Goal: Information Seeking & Learning: Learn about a topic

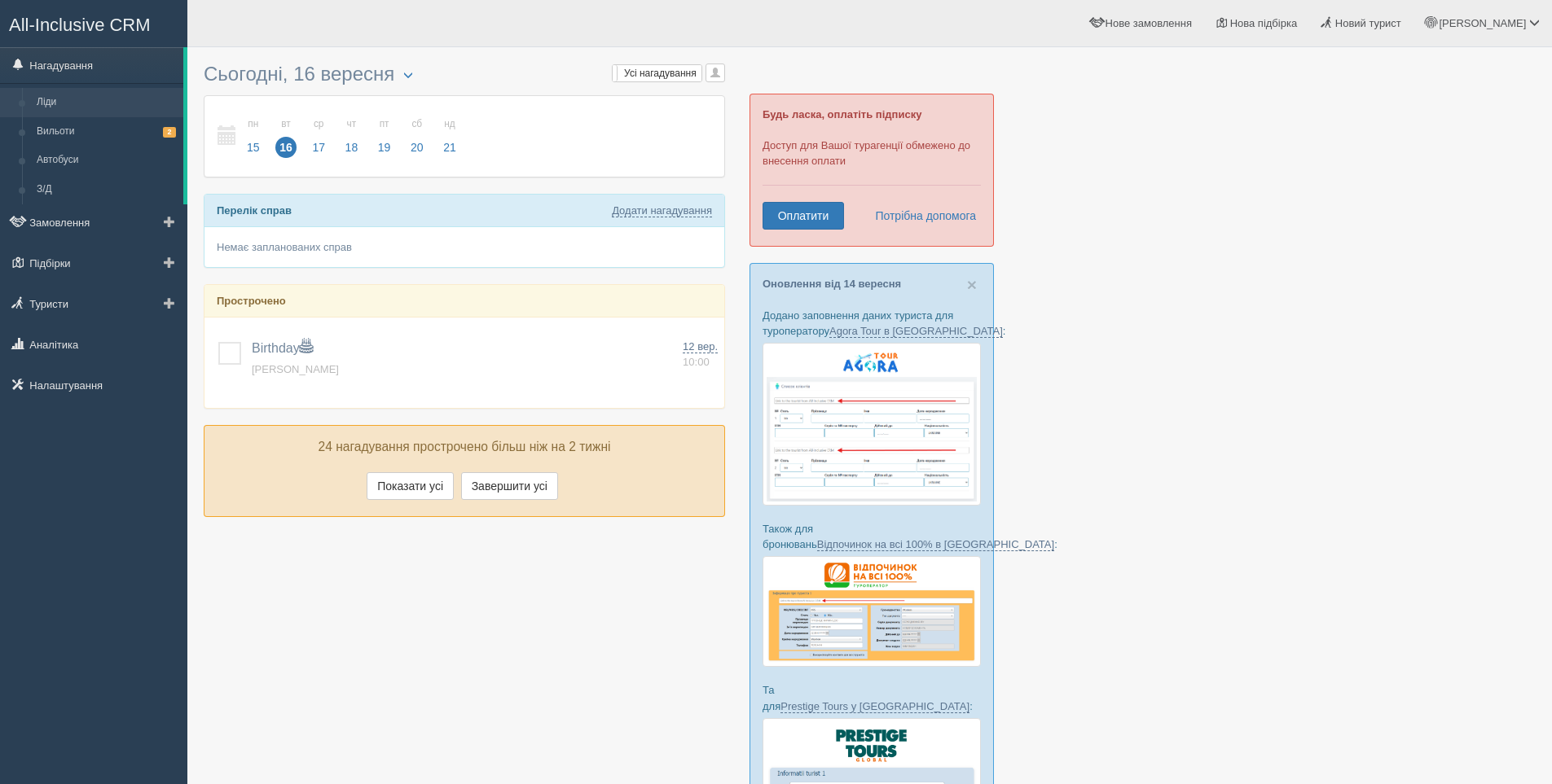
click at [41, 99] on link "Ліди" at bounding box center [106, 102] width 154 height 29
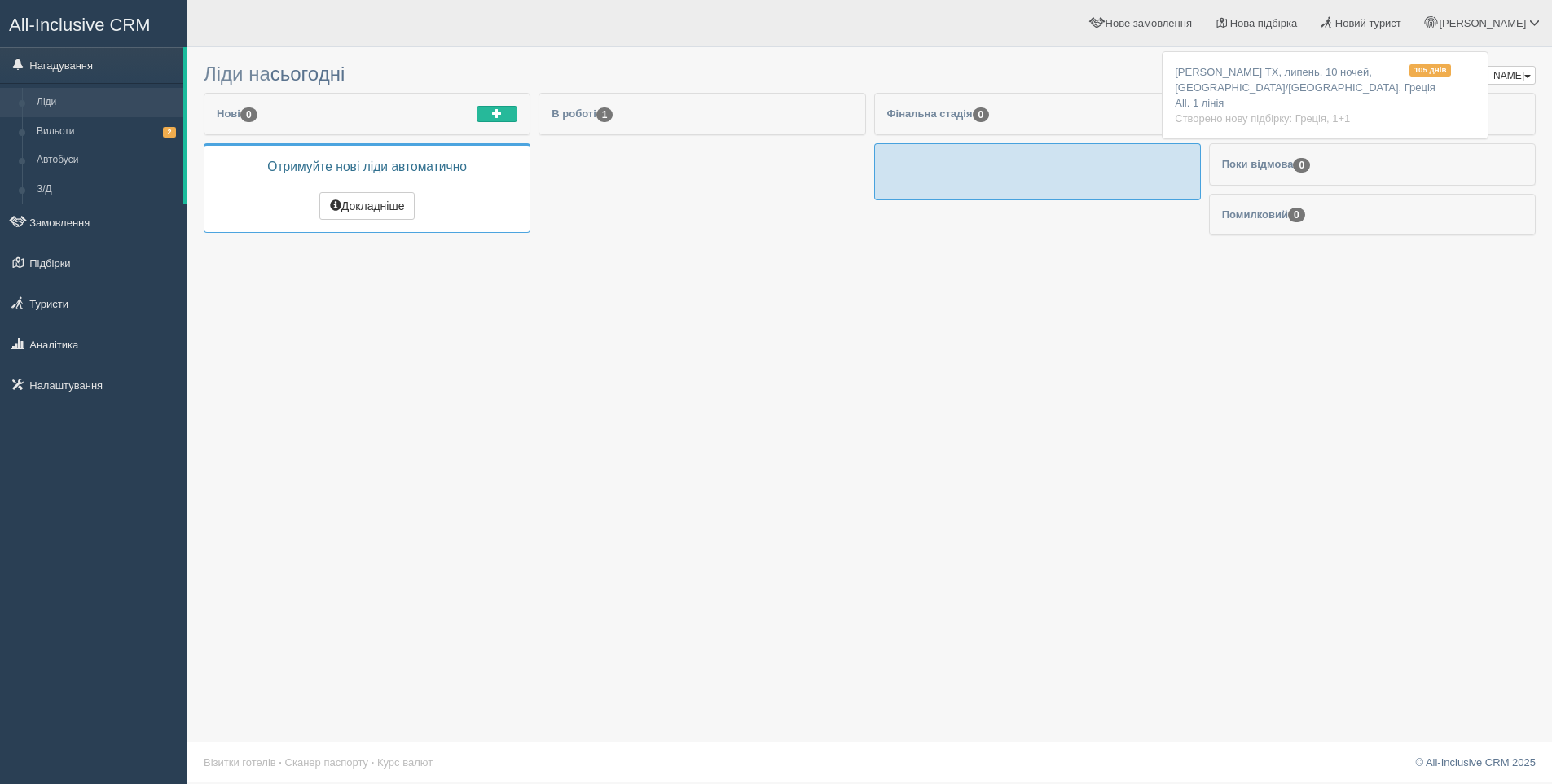
drag, startPoint x: 650, startPoint y: 179, endPoint x: 1274, endPoint y: 93, distance: 629.9
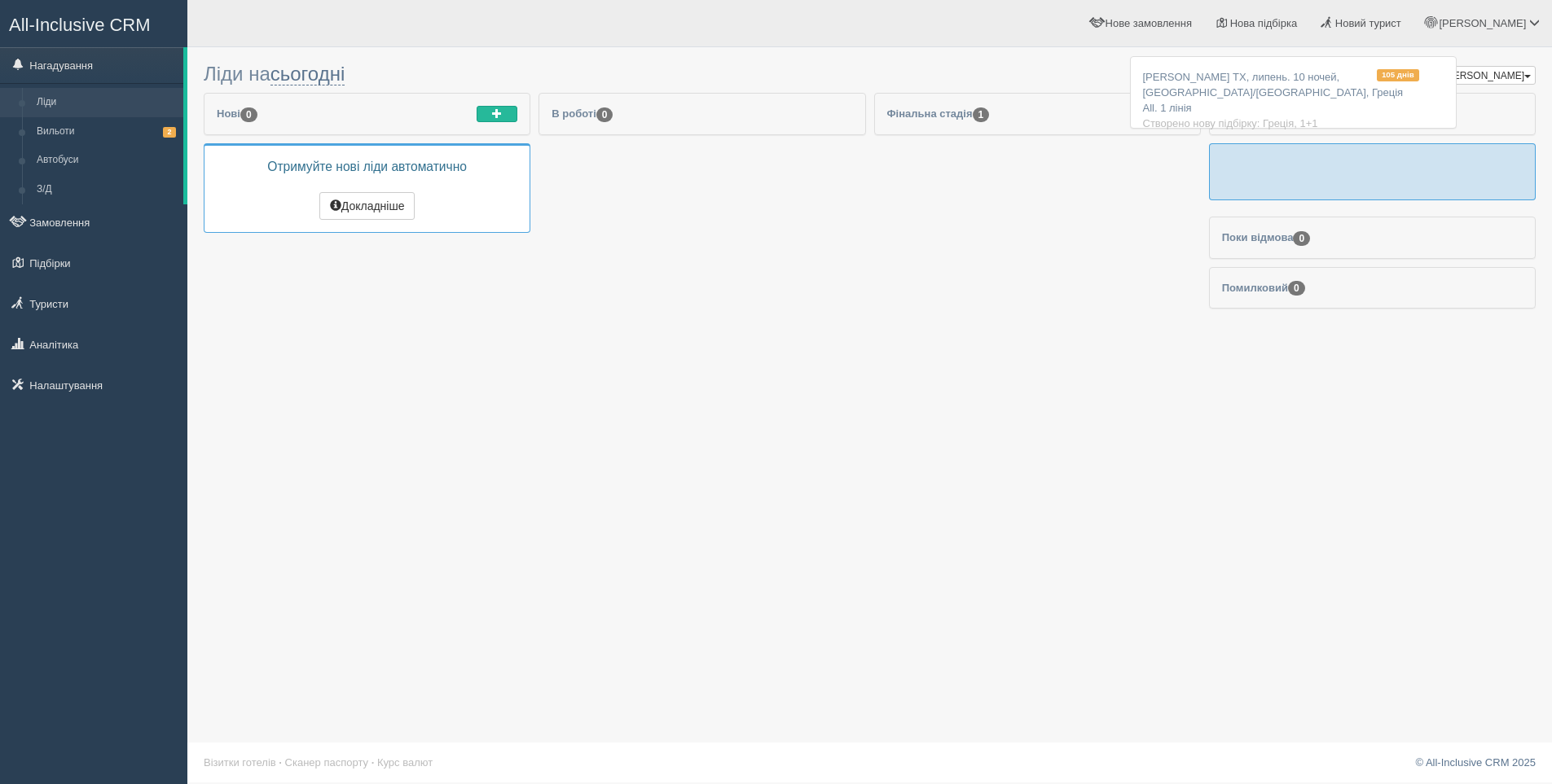
drag, startPoint x: 1076, startPoint y: 166, endPoint x: 1332, endPoint y: 79, distance: 270.4
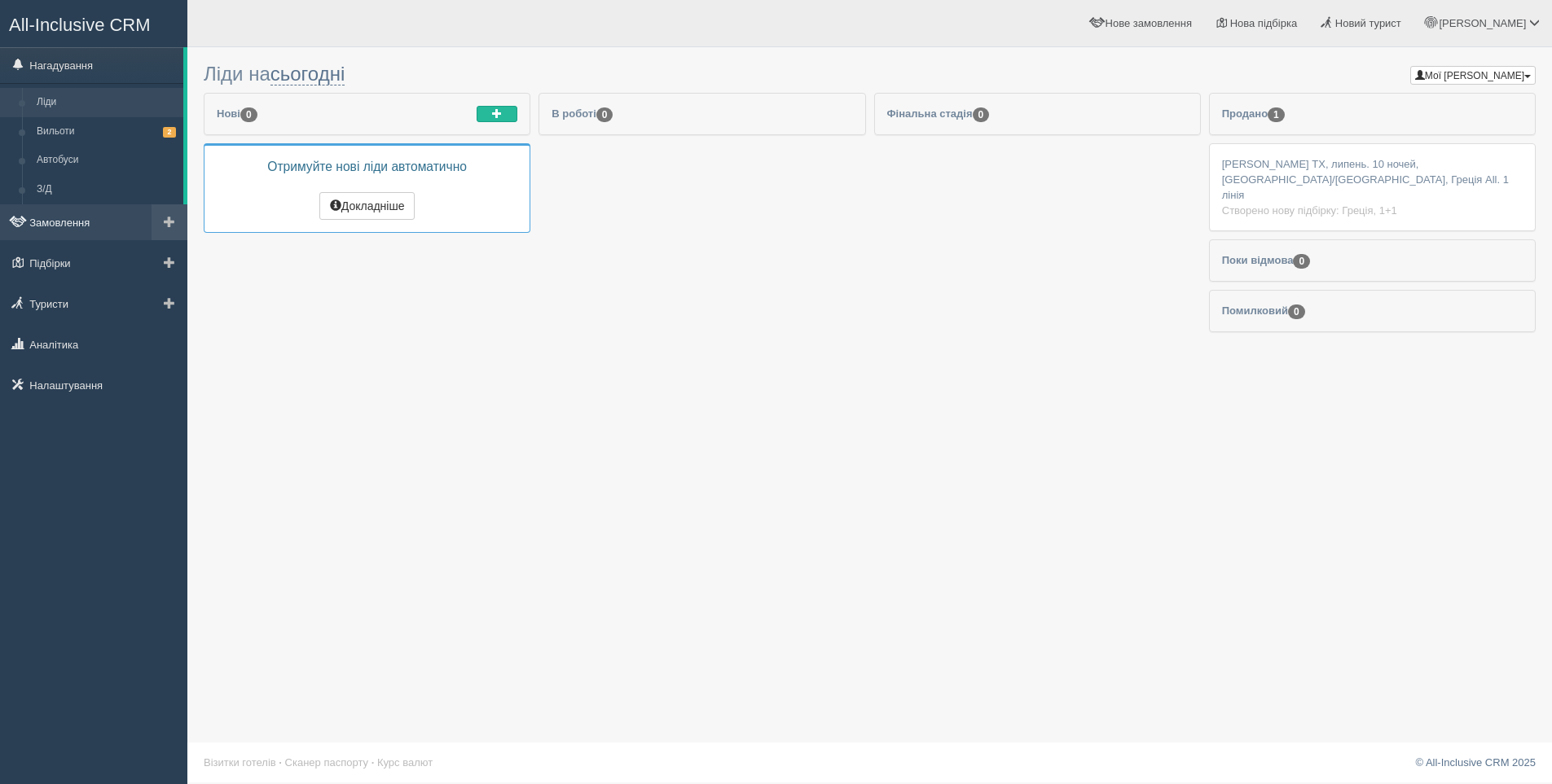
click at [42, 217] on link "Замовлення" at bounding box center [93, 222] width 187 height 36
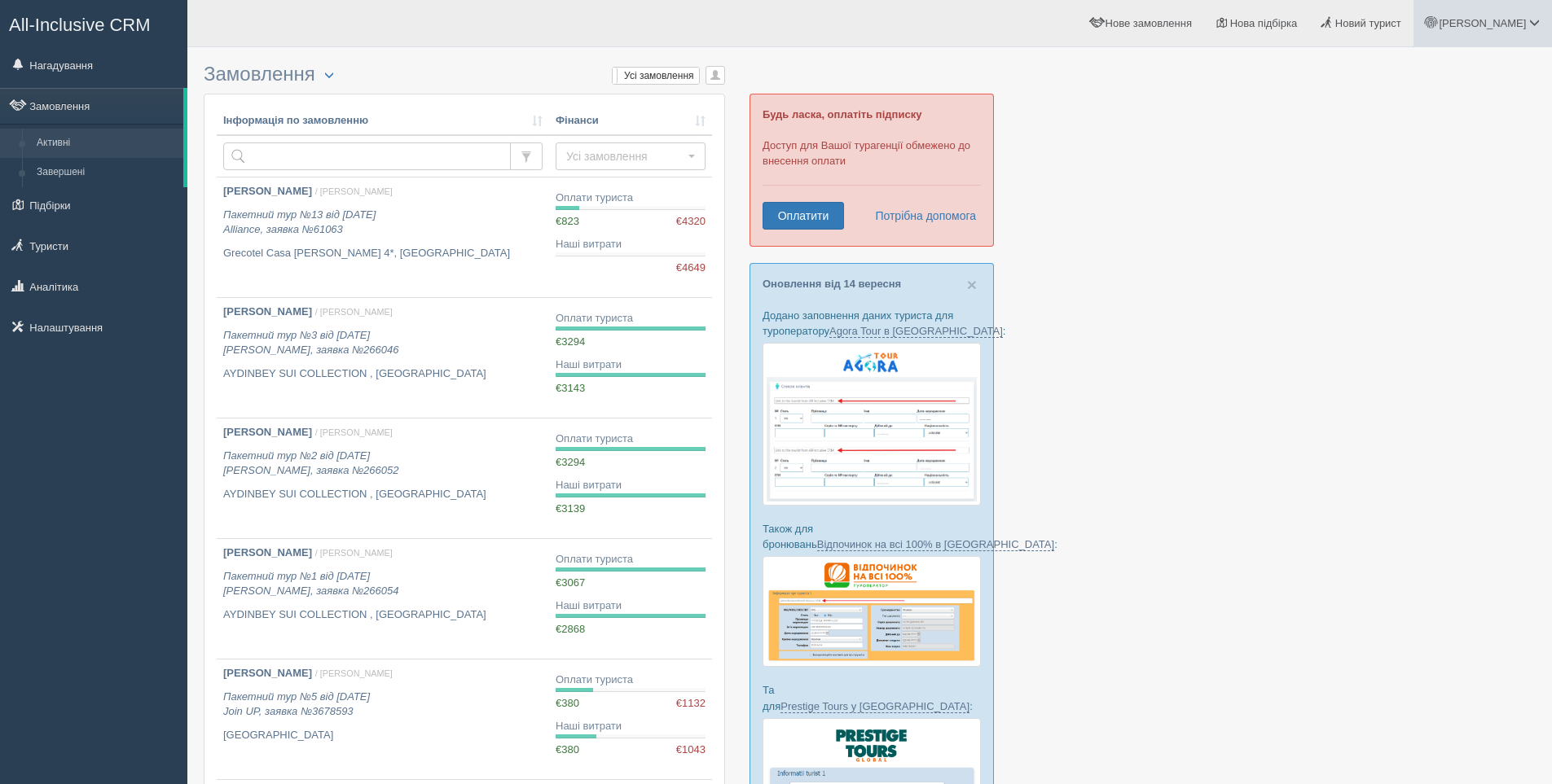
click at [1524, 22] on span "[PERSON_NAME]" at bounding box center [1482, 24] width 87 height 13
click at [1430, 116] on link "Моя аналітика" at bounding box center [1462, 108] width 177 height 35
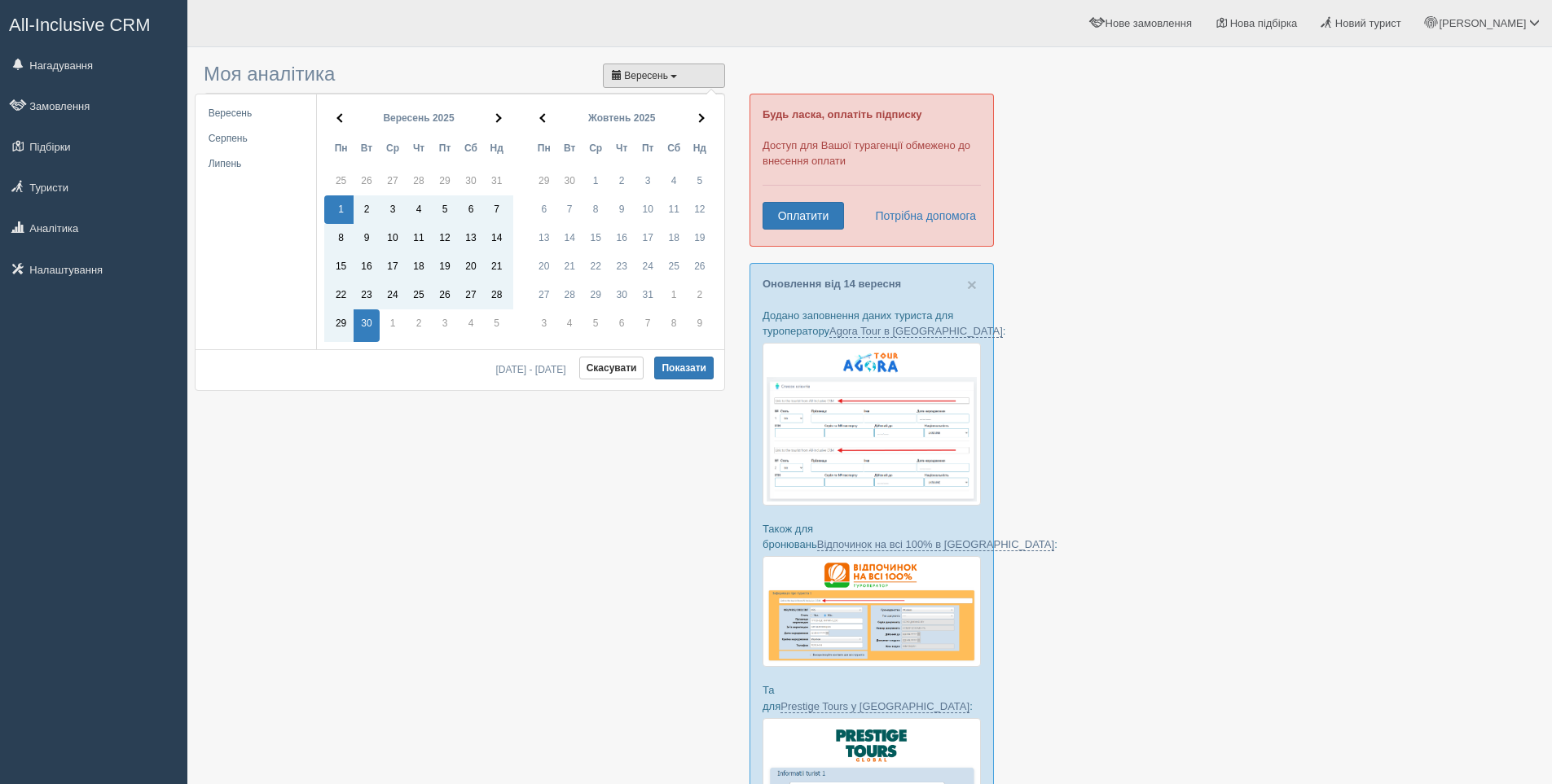
click at [676, 75] on span "button" at bounding box center [673, 77] width 6 height 4
click at [250, 171] on li "Липень" at bounding box center [256, 165] width 114 height 25
